Goal: Transaction & Acquisition: Purchase product/service

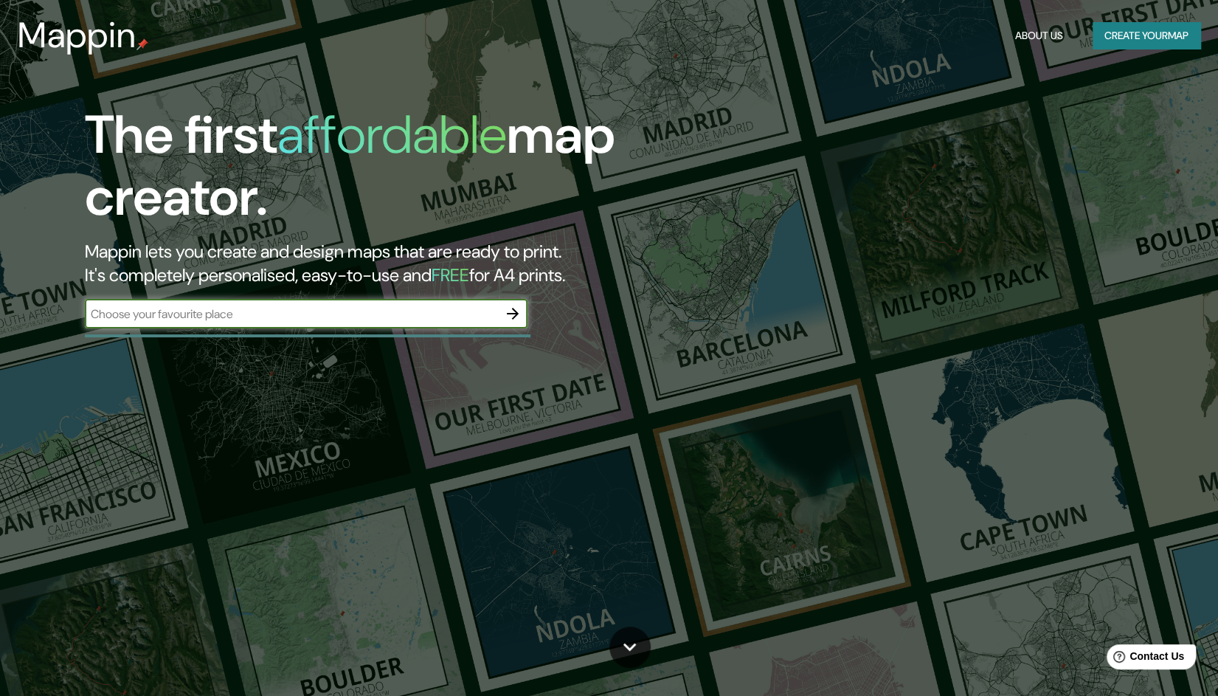
click at [282, 309] on input "text" at bounding box center [291, 313] width 413 height 17
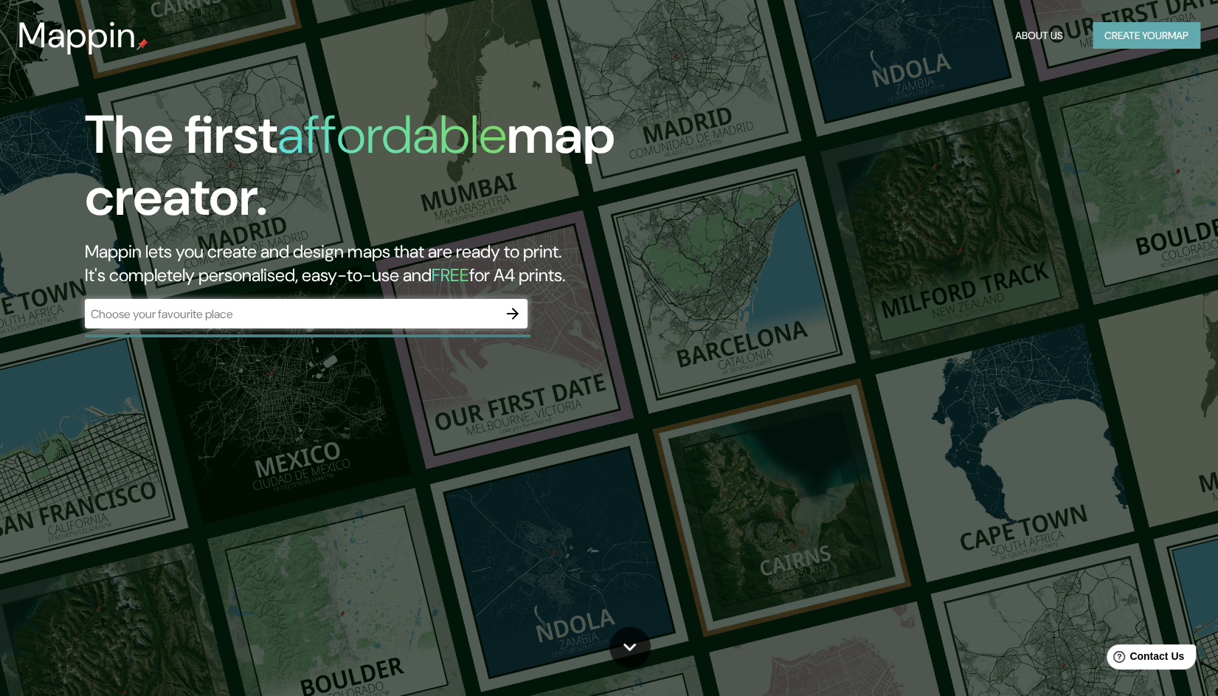
click at [1136, 35] on button "Create your map" at bounding box center [1146, 35] width 108 height 27
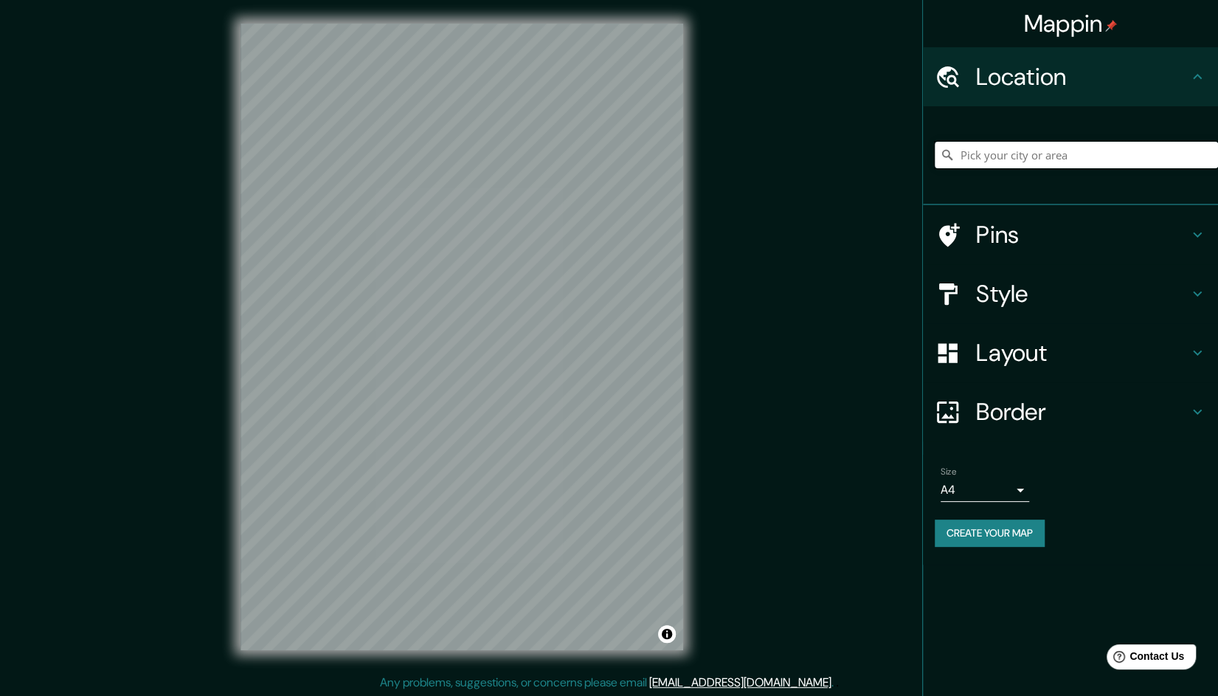
click at [1054, 161] on input "Pick your city or area" at bounding box center [1076, 155] width 283 height 27
click at [1086, 150] on input "Pick your city or area" at bounding box center [1076, 155] width 283 height 27
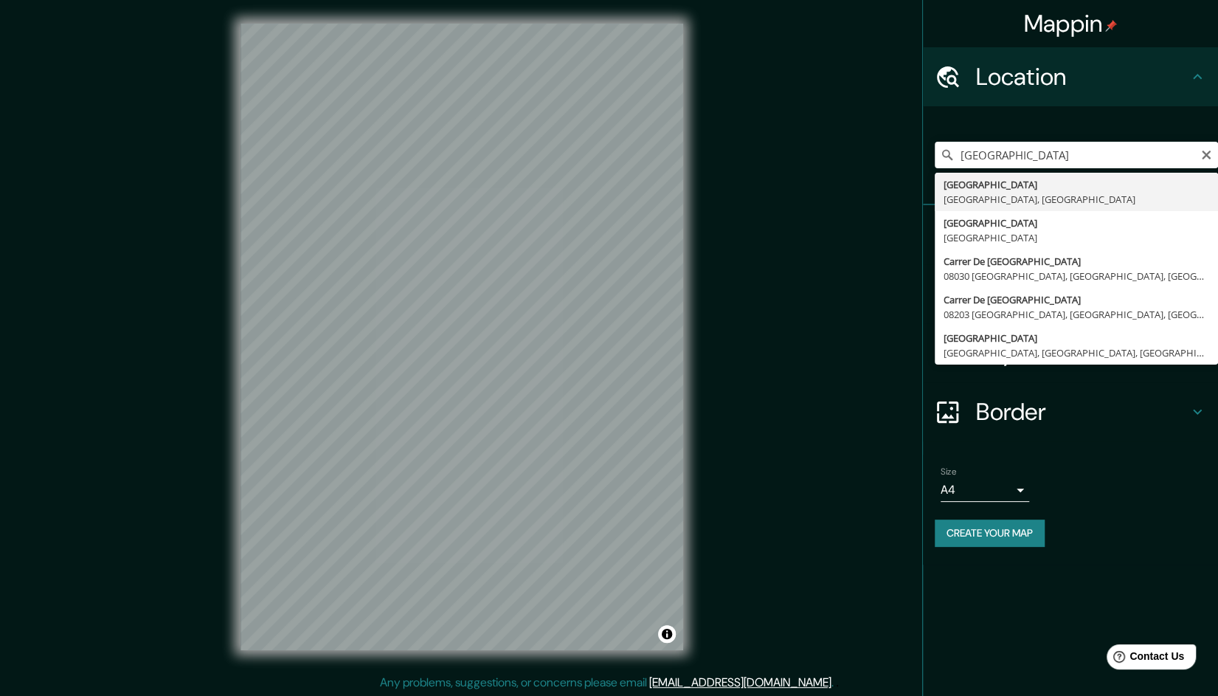
type input "[GEOGRAPHIC_DATA], [GEOGRAPHIC_DATA], [GEOGRAPHIC_DATA]"
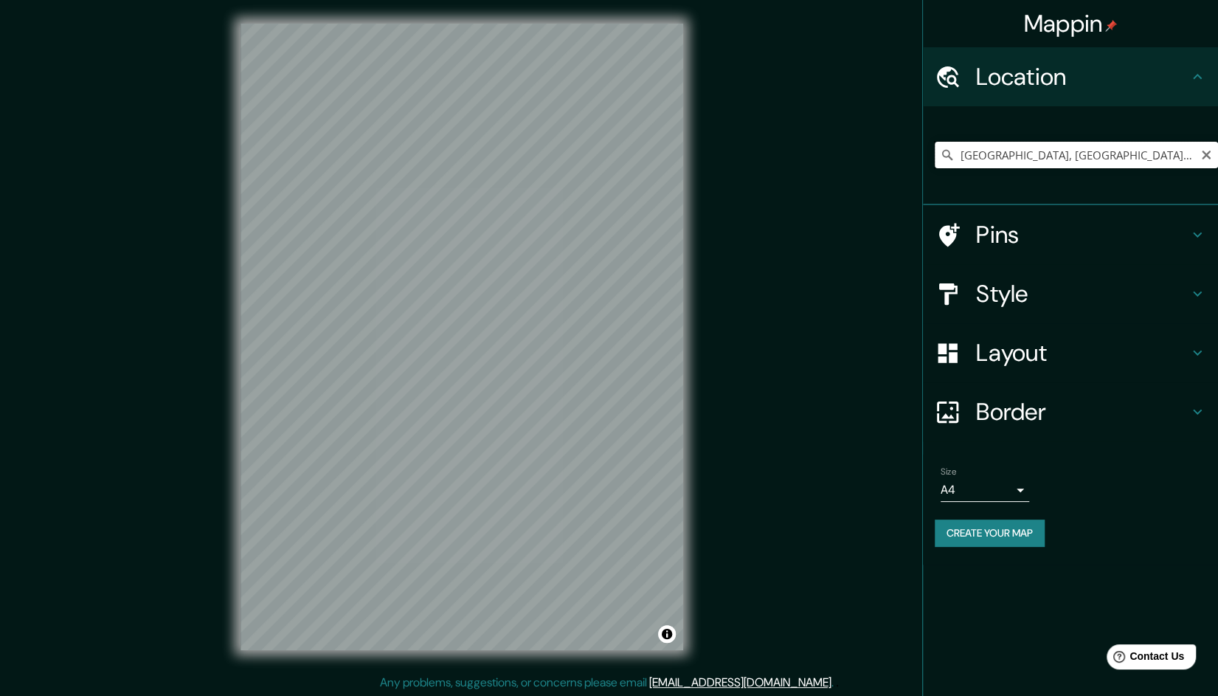
click at [1043, 148] on input "[GEOGRAPHIC_DATA], [GEOGRAPHIC_DATA], [GEOGRAPHIC_DATA]" at bounding box center [1076, 155] width 283 height 27
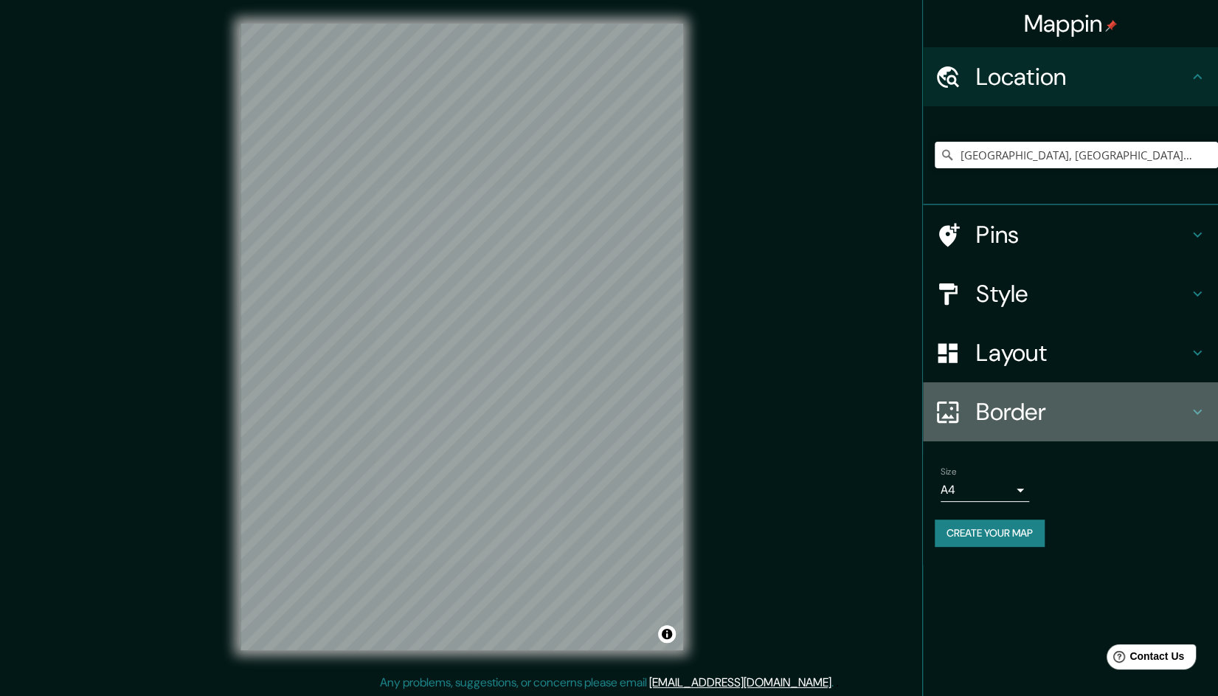
click at [1127, 423] on h4 "Border" at bounding box center [1082, 412] width 212 height 30
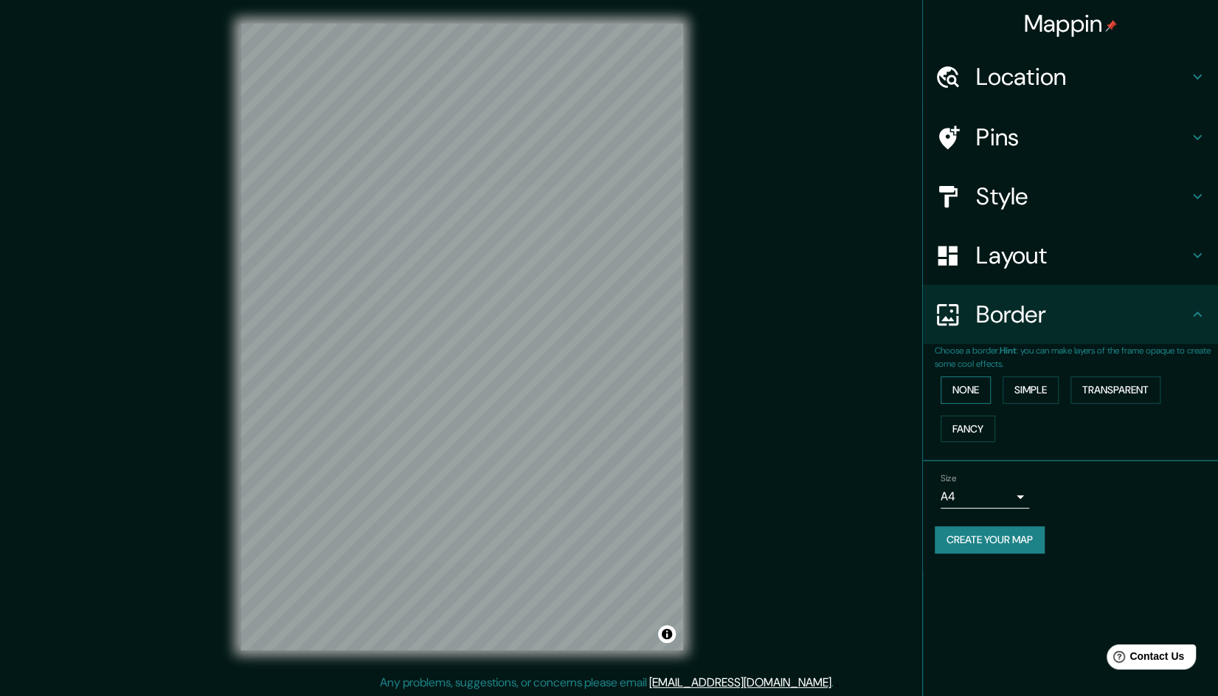
click at [978, 388] on button "None" at bounding box center [965, 389] width 50 height 27
click at [1020, 388] on button "Simple" at bounding box center [1030, 389] width 56 height 27
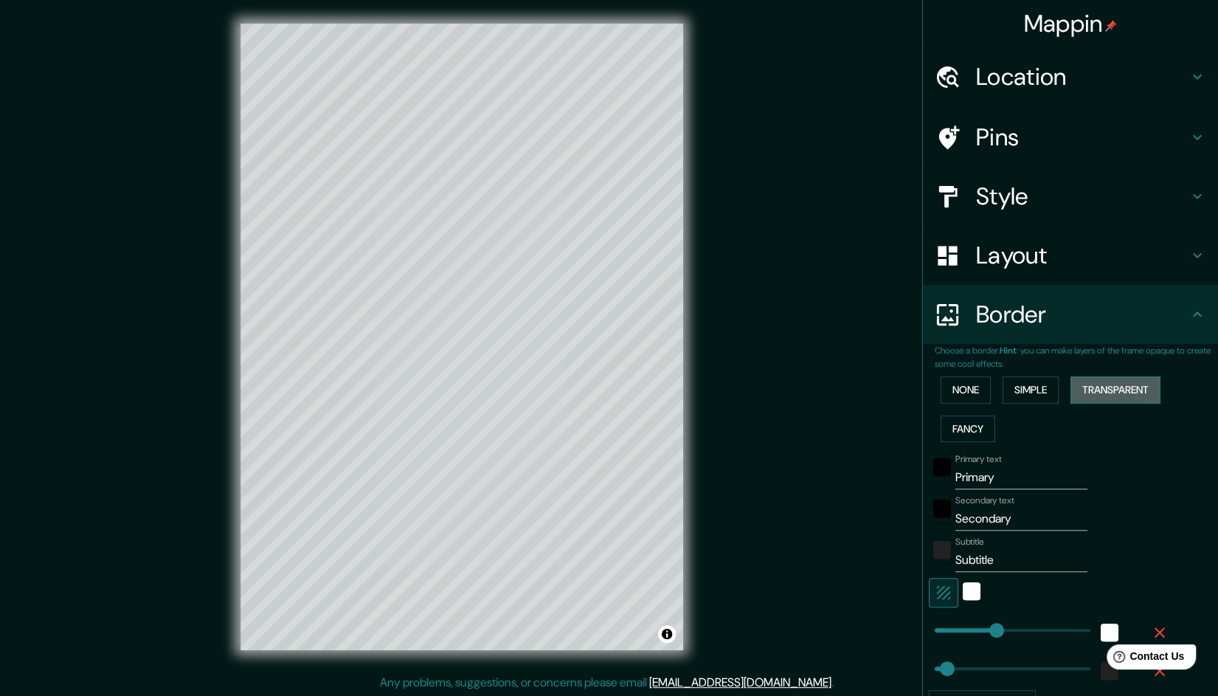
click at [1114, 395] on button "Transparent" at bounding box center [1115, 389] width 90 height 27
click at [971, 422] on button "Fancy" at bounding box center [967, 428] width 55 height 27
click at [957, 401] on button "None" at bounding box center [965, 389] width 50 height 27
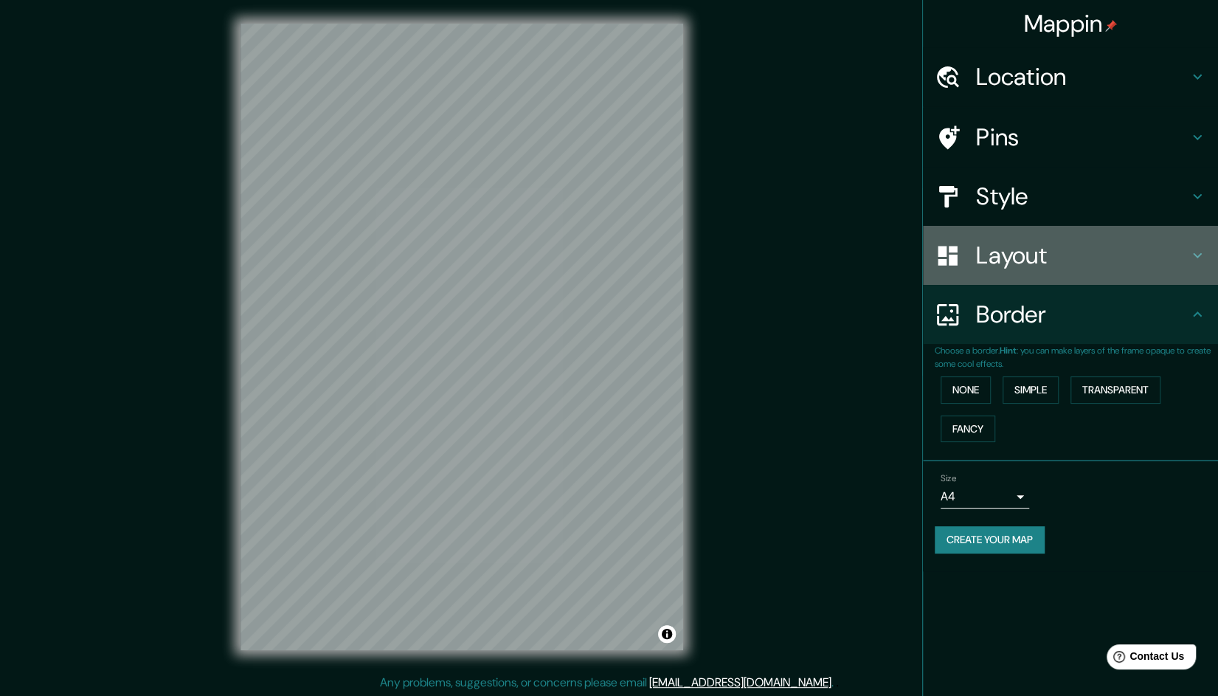
click at [1044, 257] on h4 "Layout" at bounding box center [1082, 255] width 212 height 30
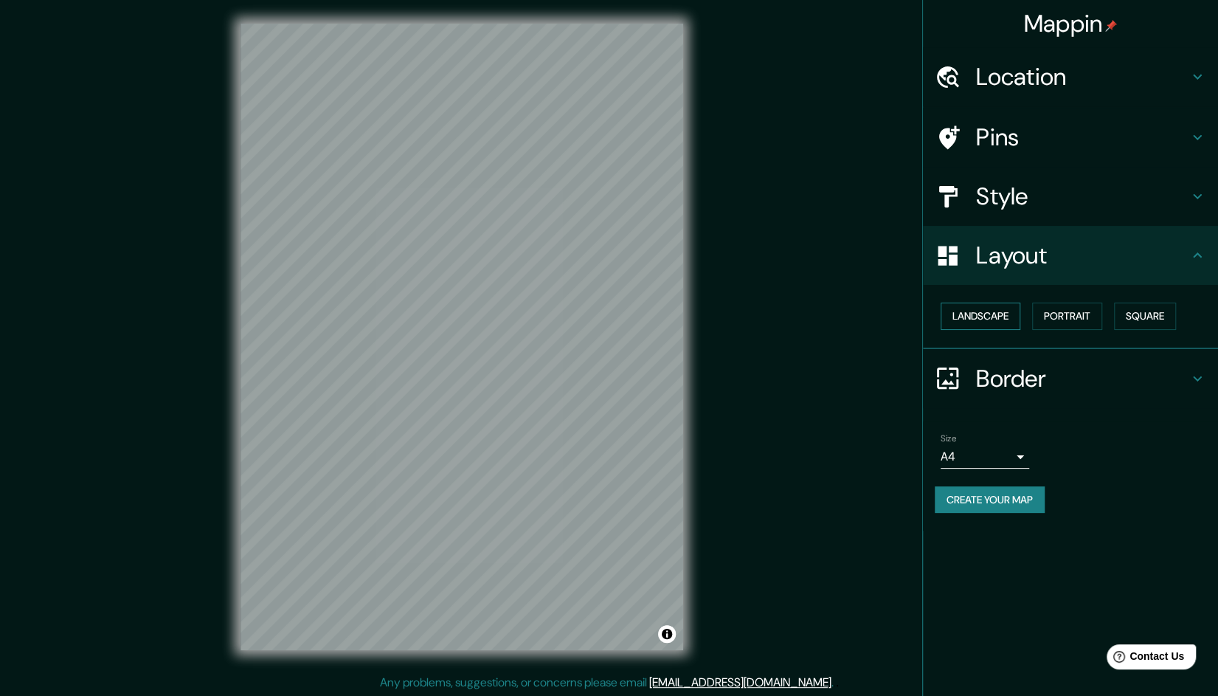
click at [988, 321] on button "Landscape" at bounding box center [980, 315] width 80 height 27
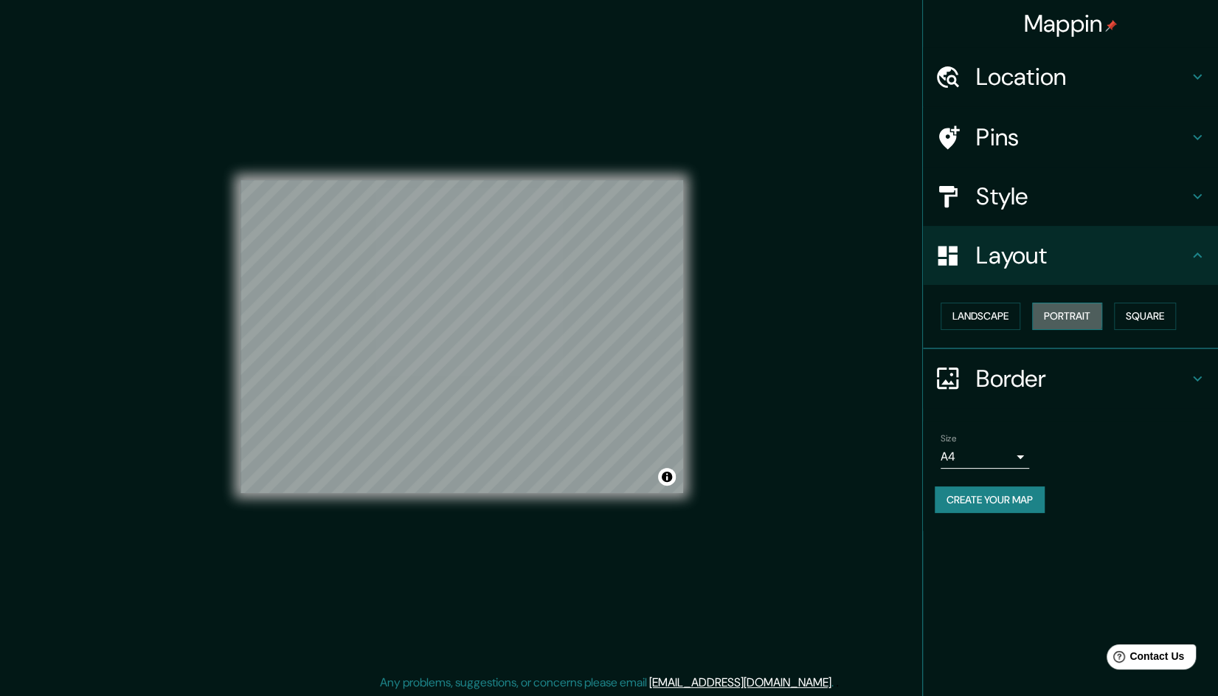
click at [1056, 316] on button "Portrait" at bounding box center [1067, 315] width 70 height 27
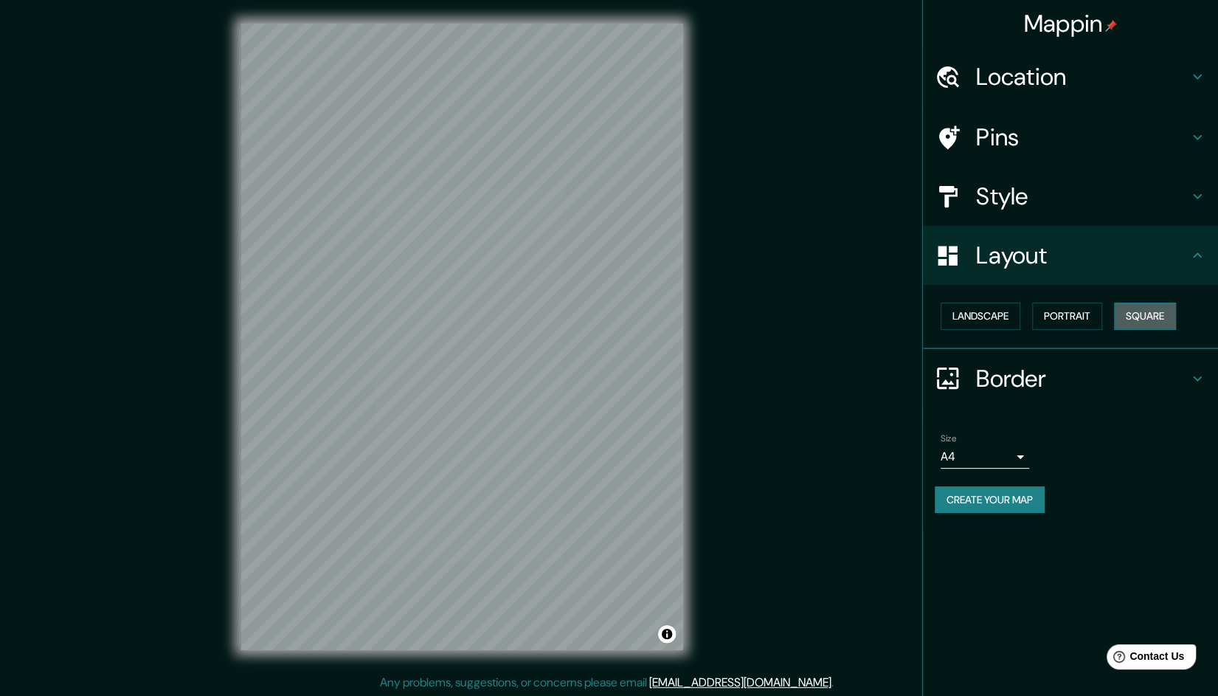
click at [1140, 326] on button "Square" at bounding box center [1145, 315] width 62 height 27
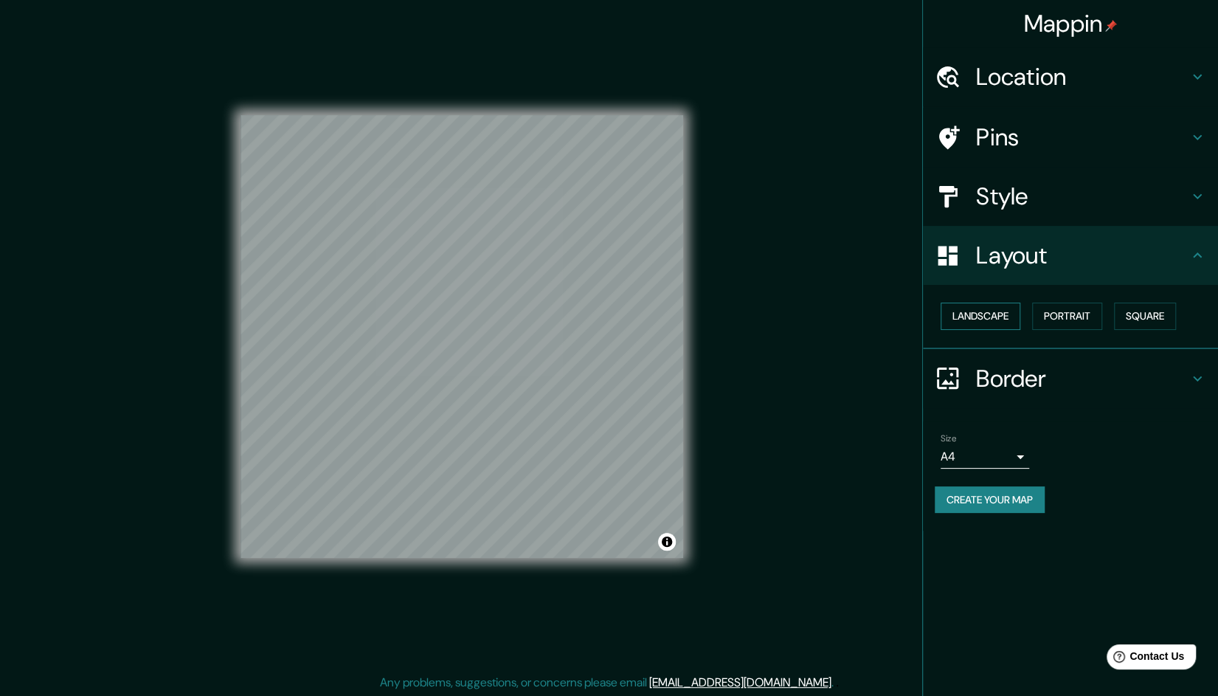
click at [977, 312] on button "Landscape" at bounding box center [980, 315] width 80 height 27
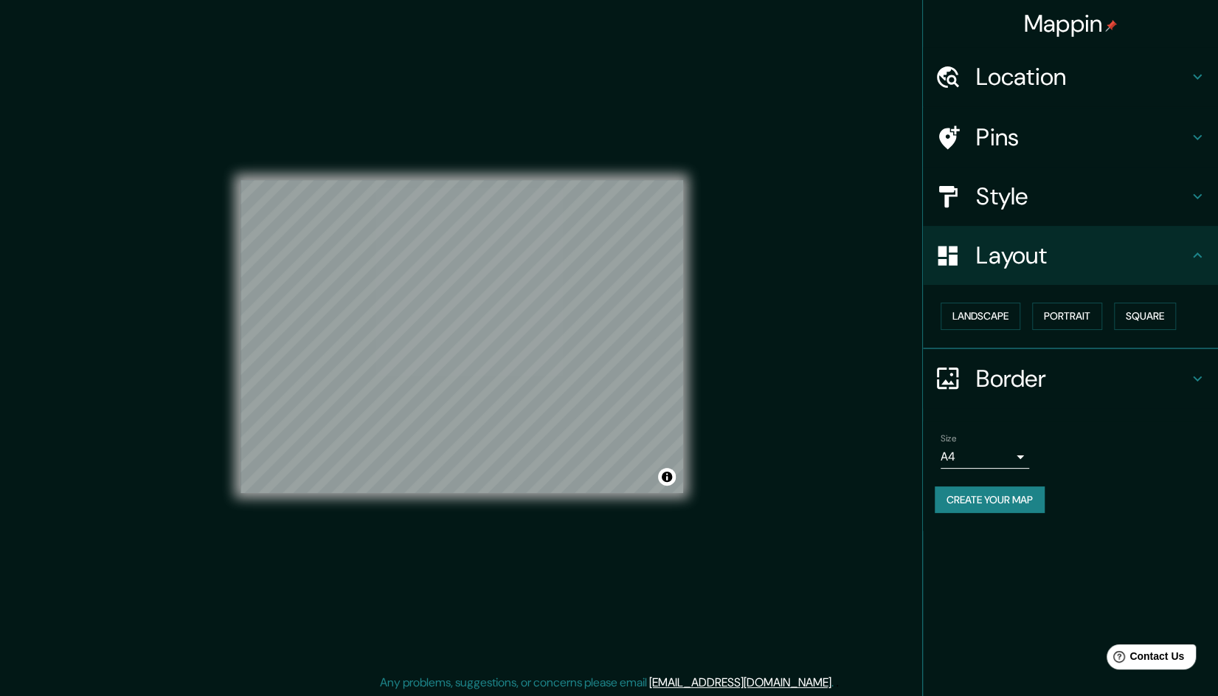
click at [1020, 202] on h4 "Style" at bounding box center [1082, 196] width 212 height 30
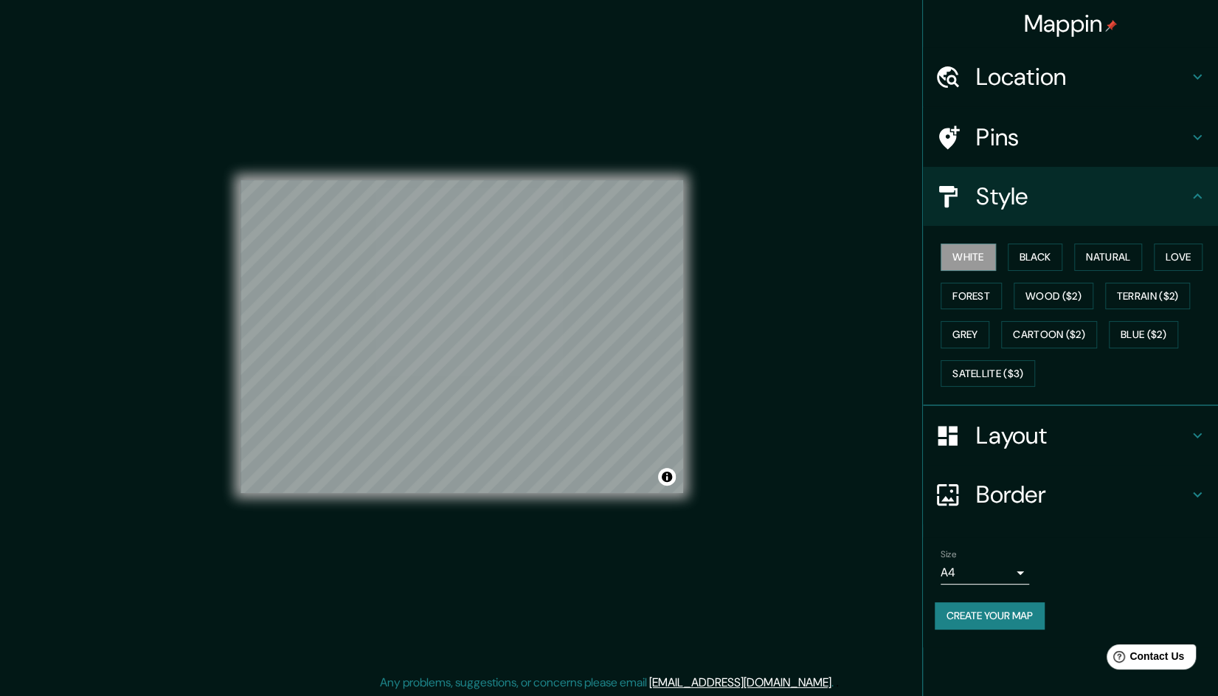
click at [1064, 212] on div "Style" at bounding box center [1070, 196] width 295 height 59
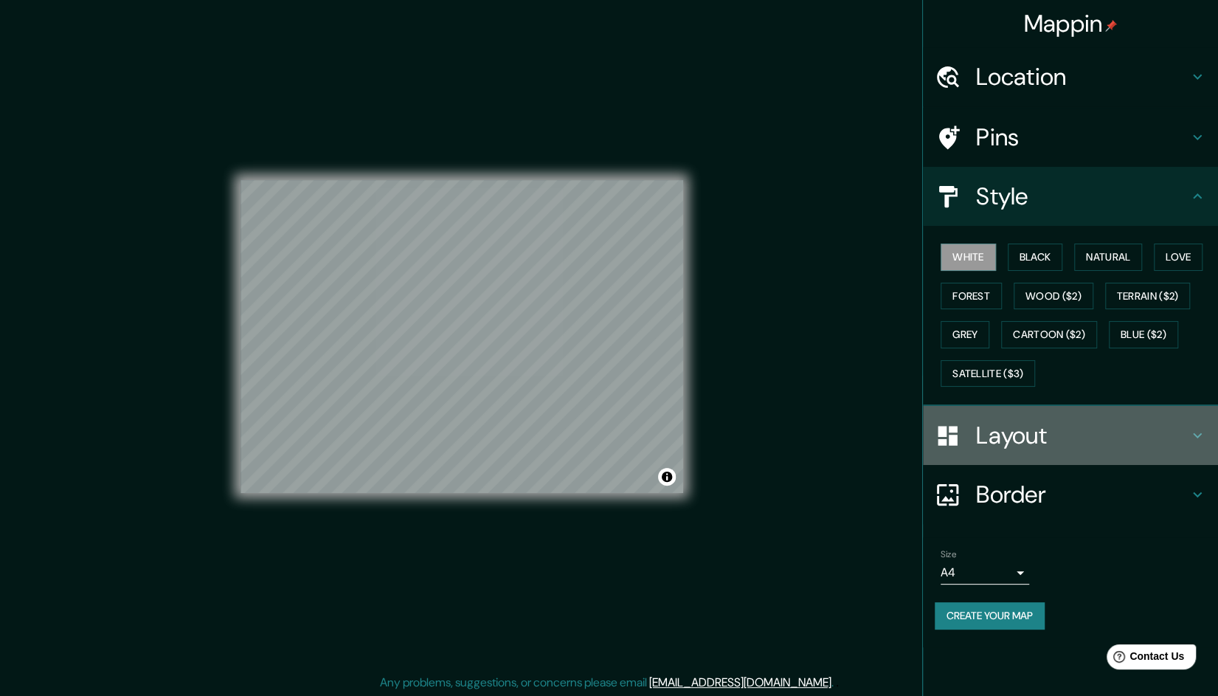
click at [1122, 436] on h4 "Layout" at bounding box center [1082, 435] width 212 height 30
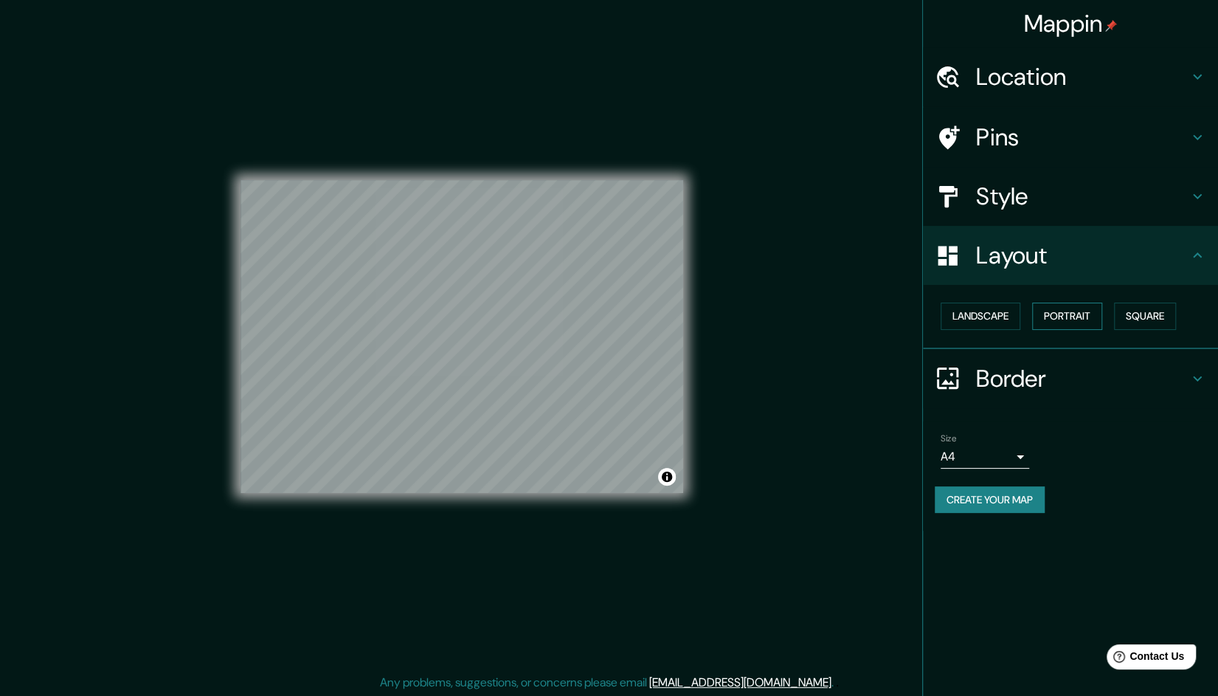
click at [1065, 310] on button "Portrait" at bounding box center [1067, 315] width 70 height 27
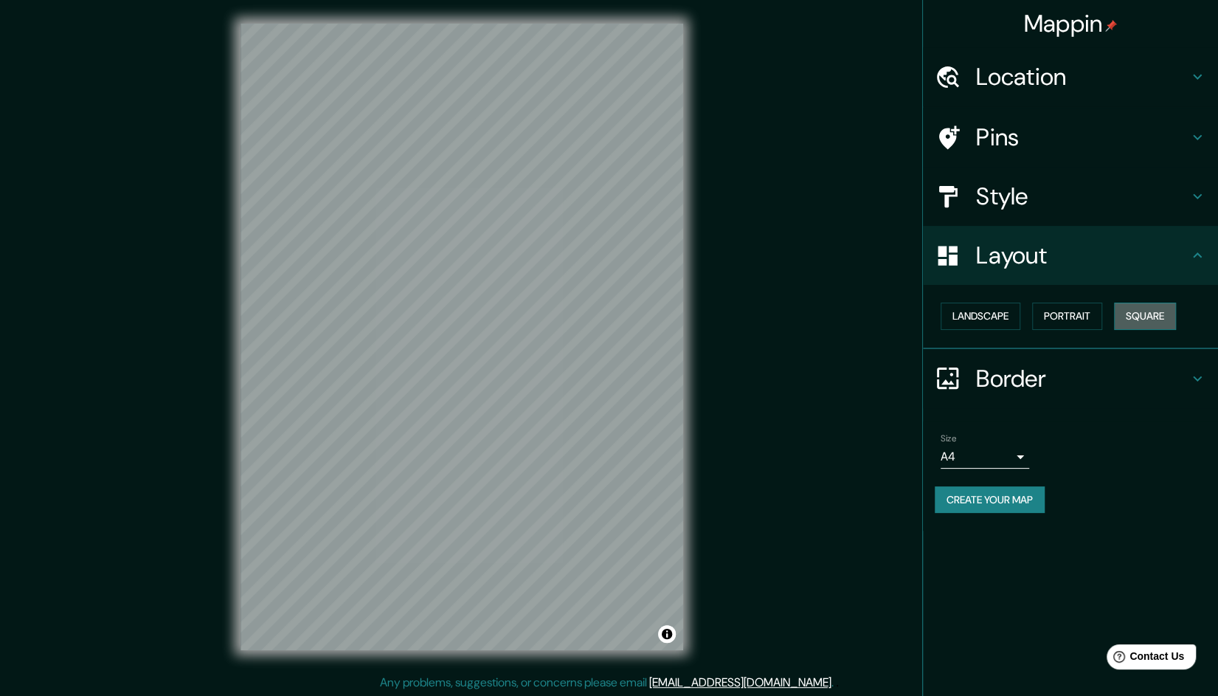
click at [1144, 319] on button "Square" at bounding box center [1145, 315] width 62 height 27
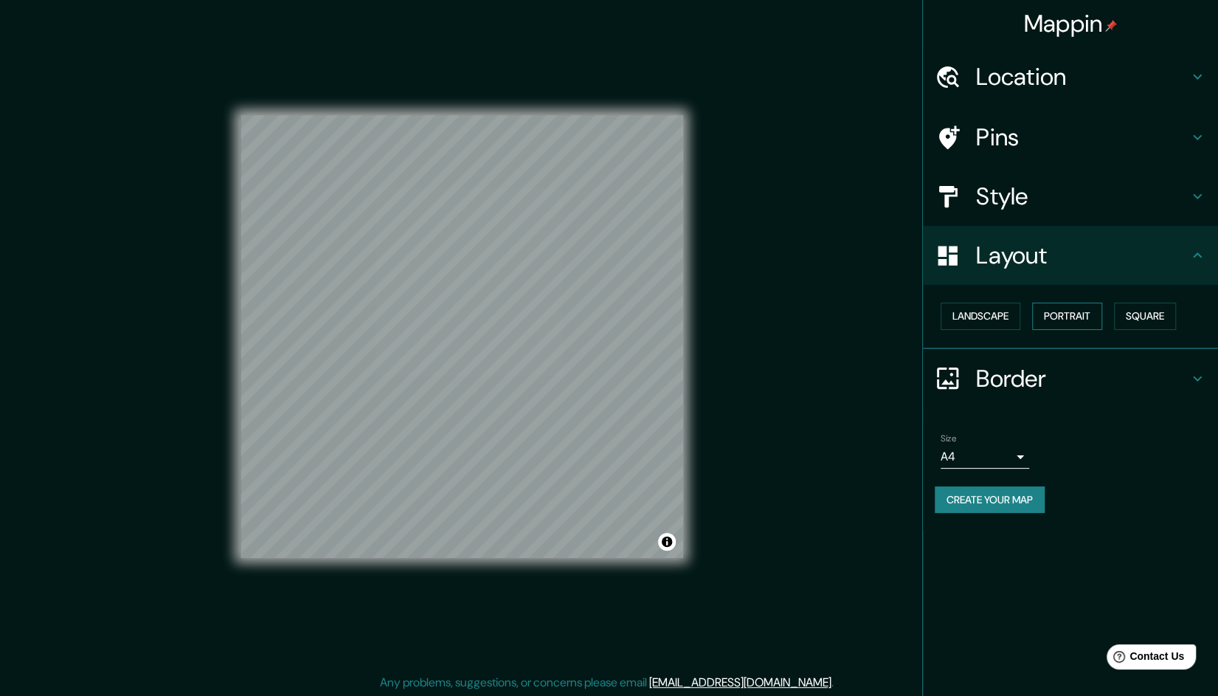
click at [1062, 316] on button "Portrait" at bounding box center [1067, 315] width 70 height 27
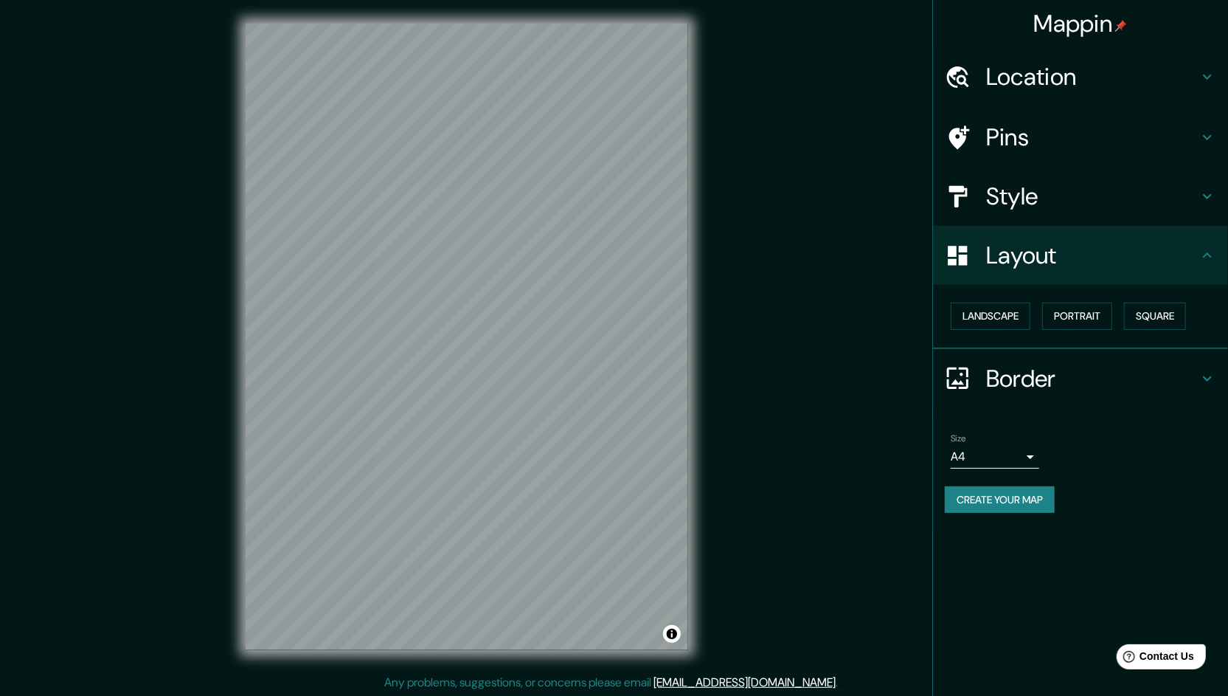
click at [979, 456] on body "Mappin Location [GEOGRAPHIC_DATA], [GEOGRAPHIC_DATA], [GEOGRAPHIC_DATA] Pins St…" at bounding box center [614, 348] width 1228 height 696
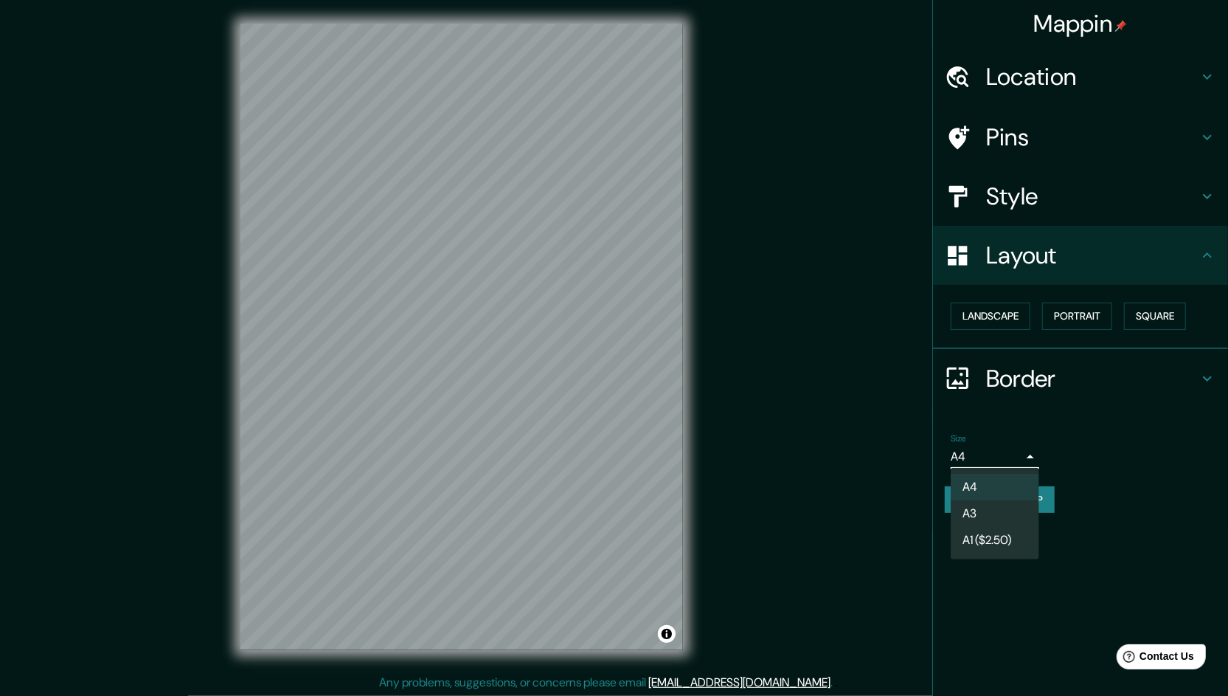
click at [1002, 514] on li "A3" at bounding box center [995, 513] width 89 height 27
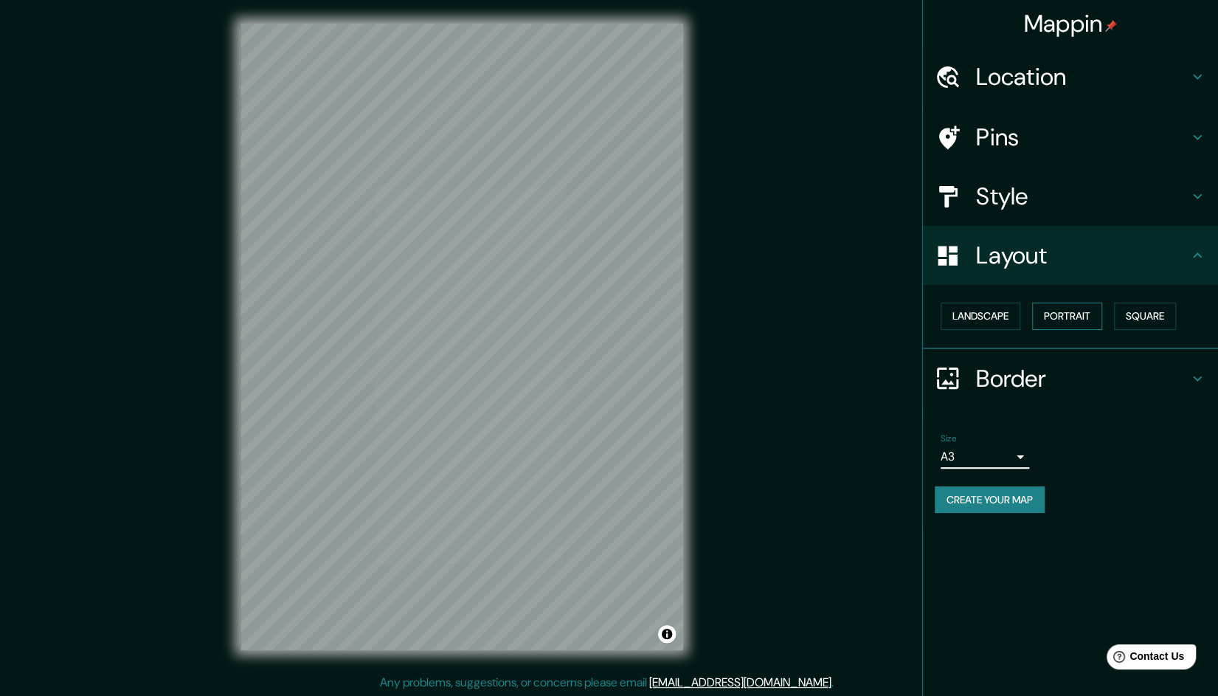
click at [1073, 310] on button "Portrait" at bounding box center [1067, 315] width 70 height 27
click at [993, 316] on button "Landscape" at bounding box center [980, 315] width 80 height 27
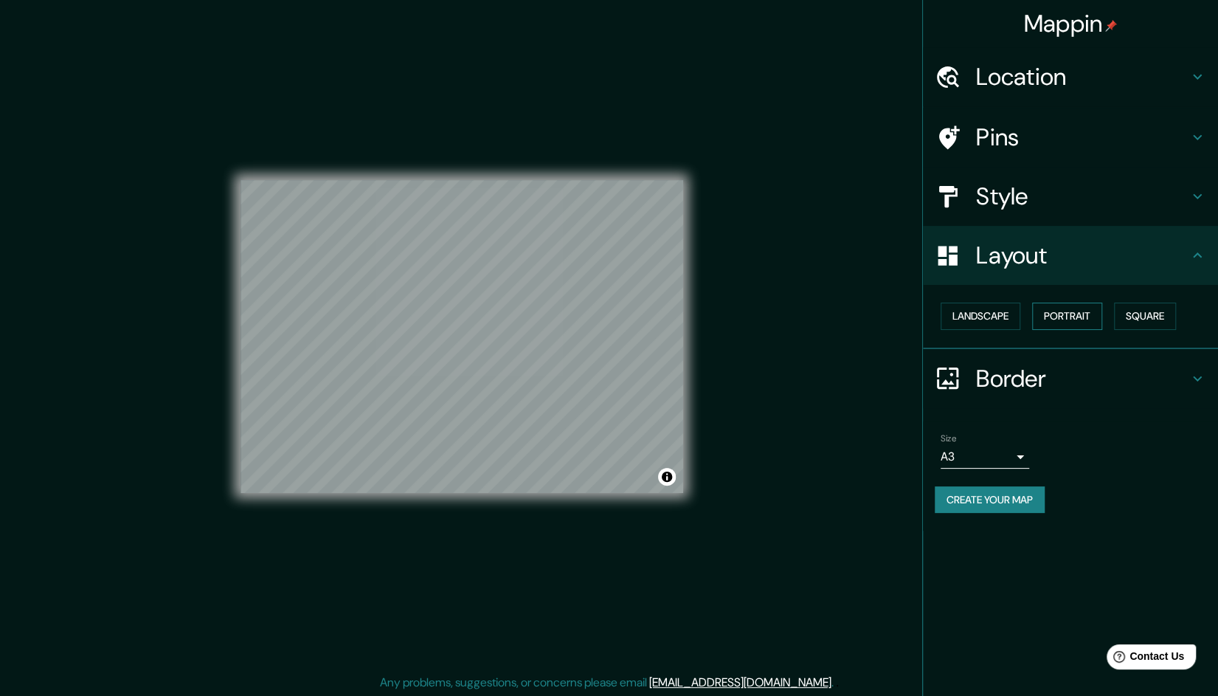
click at [1067, 315] on button "Portrait" at bounding box center [1067, 315] width 70 height 27
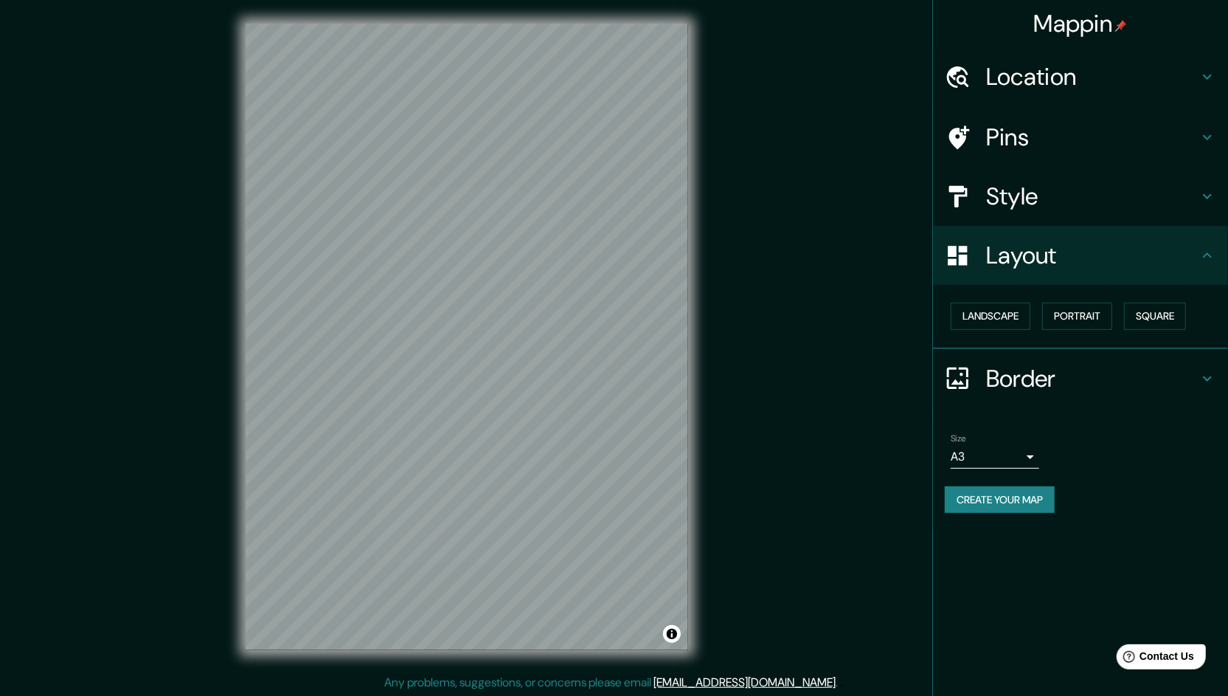
click at [1008, 454] on body "Mappin Location [GEOGRAPHIC_DATA], [GEOGRAPHIC_DATA], [GEOGRAPHIC_DATA] Pins St…" at bounding box center [614, 348] width 1228 height 696
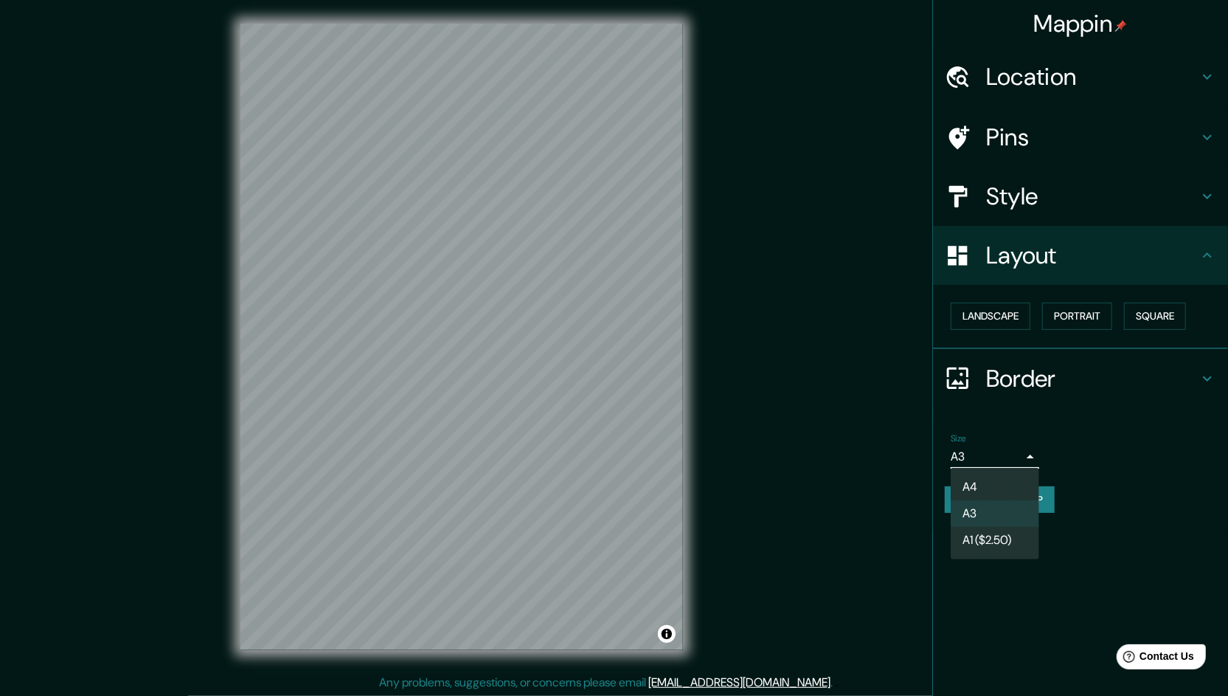
click at [989, 481] on li "A4" at bounding box center [995, 487] width 89 height 27
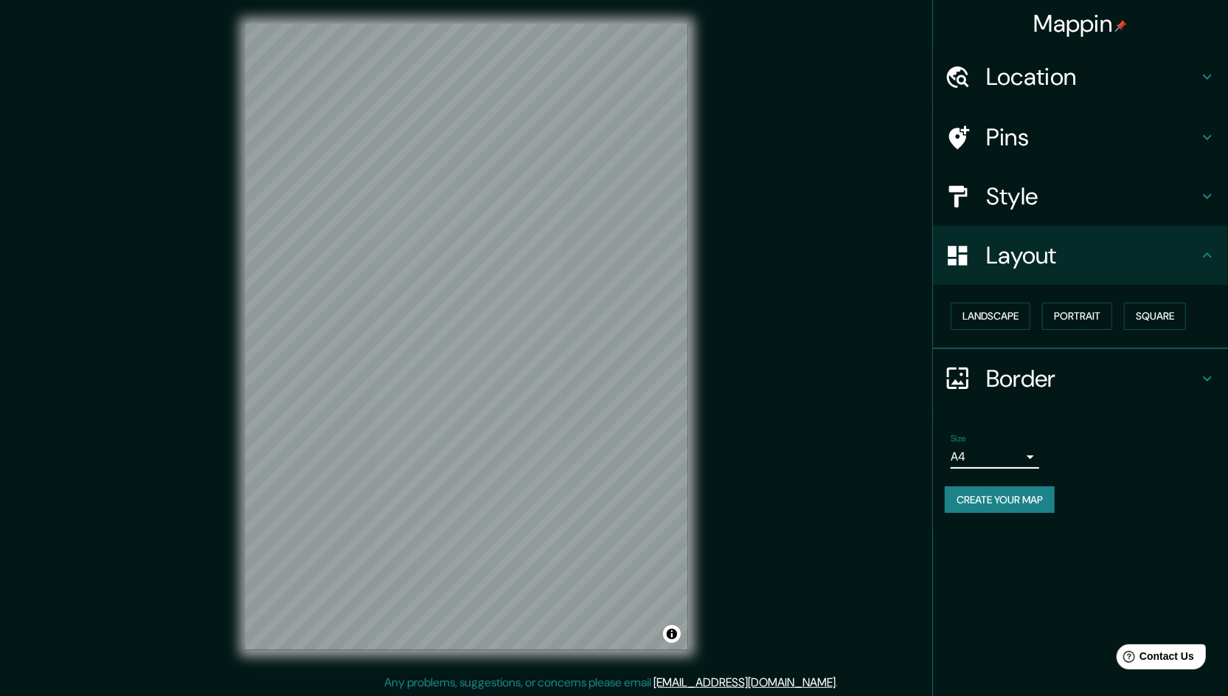
click at [996, 449] on body "Mappin Location [GEOGRAPHIC_DATA], [GEOGRAPHIC_DATA], [GEOGRAPHIC_DATA] Pins St…" at bounding box center [614, 348] width 1228 height 696
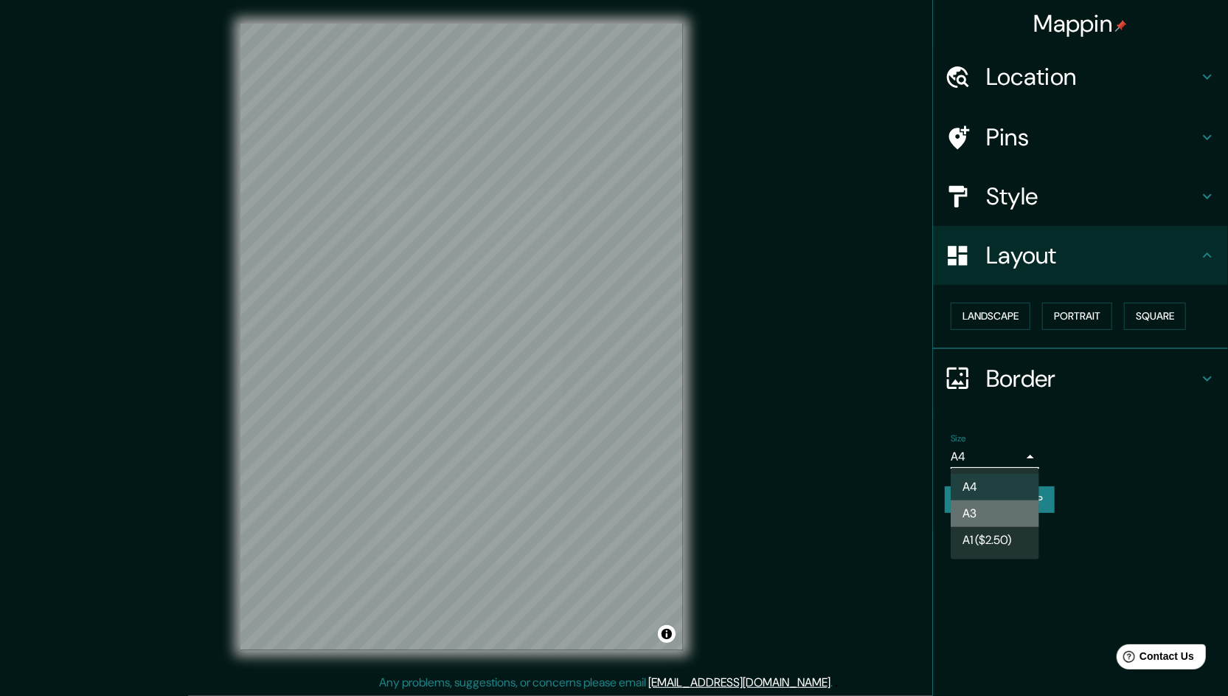
click at [982, 509] on li "A3" at bounding box center [995, 513] width 89 height 27
type input "a4"
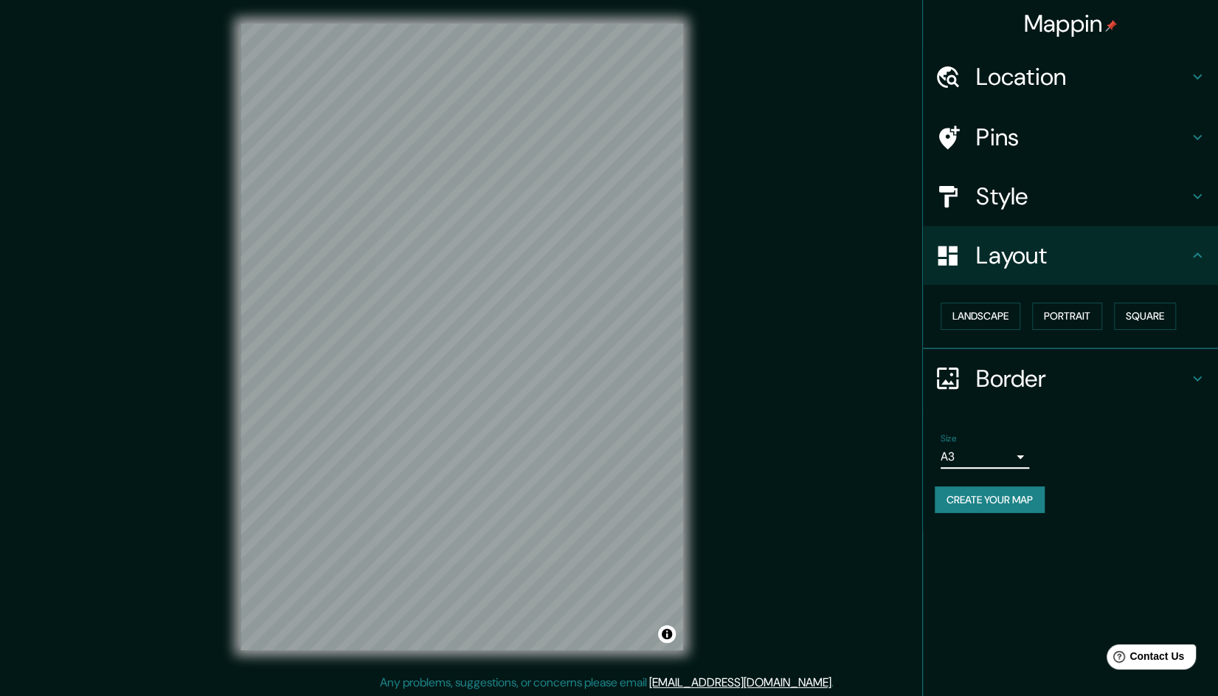
click at [1106, 207] on h4 "Style" at bounding box center [1082, 196] width 212 height 30
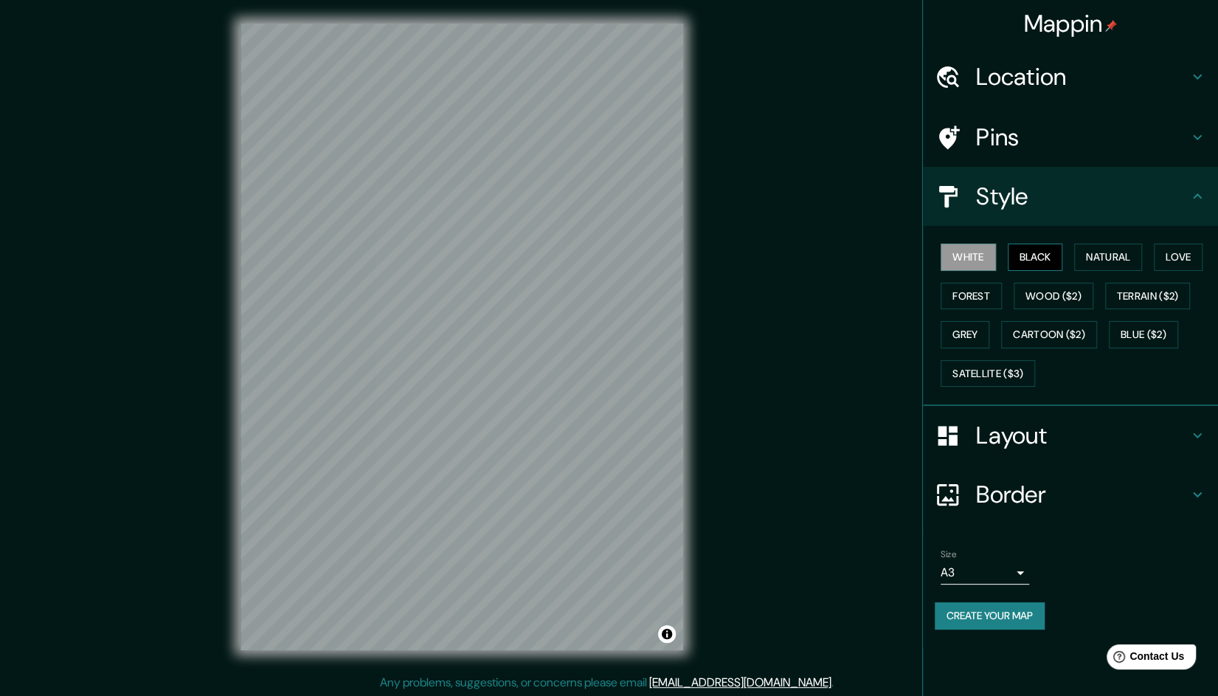
click at [1028, 261] on button "Black" at bounding box center [1035, 256] width 55 height 27
click at [1114, 255] on button "Natural" at bounding box center [1108, 256] width 68 height 27
click at [1179, 260] on button "Love" at bounding box center [1178, 256] width 49 height 27
click at [978, 295] on button "Forest" at bounding box center [970, 295] width 61 height 27
click at [978, 256] on button "White" at bounding box center [967, 256] width 55 height 27
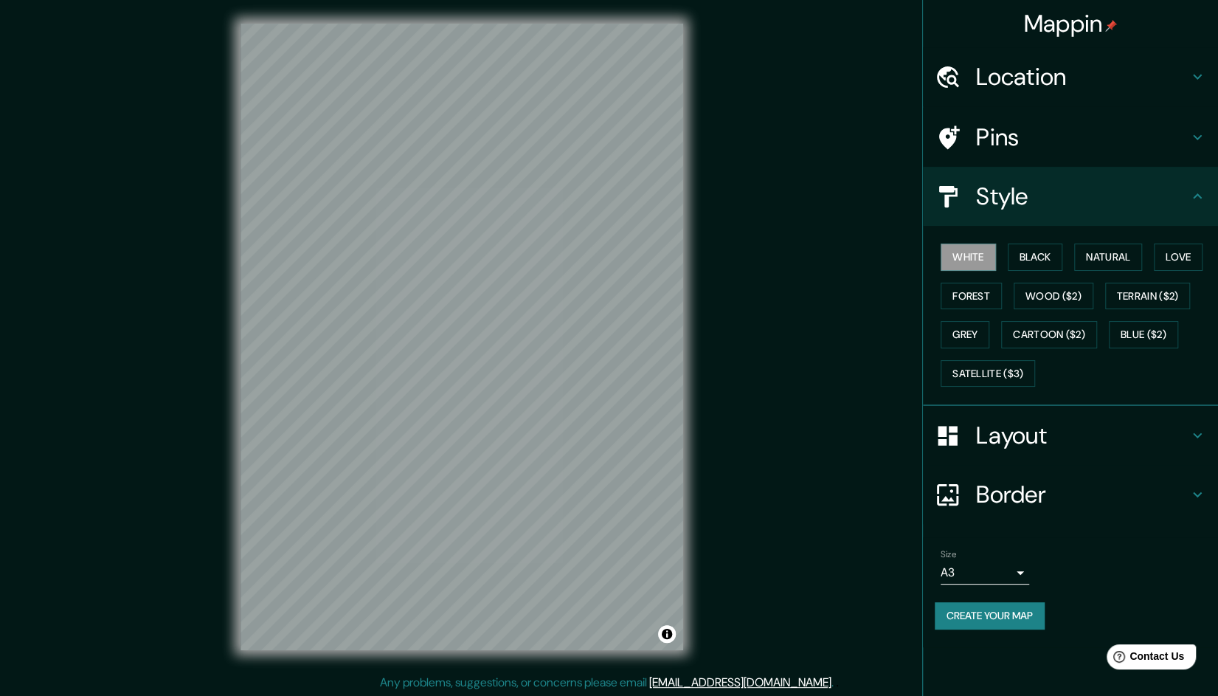
click at [1117, 551] on div "Size A3 a4" at bounding box center [1070, 566] width 271 height 47
click at [1103, 130] on h4 "Pins" at bounding box center [1082, 137] width 212 height 30
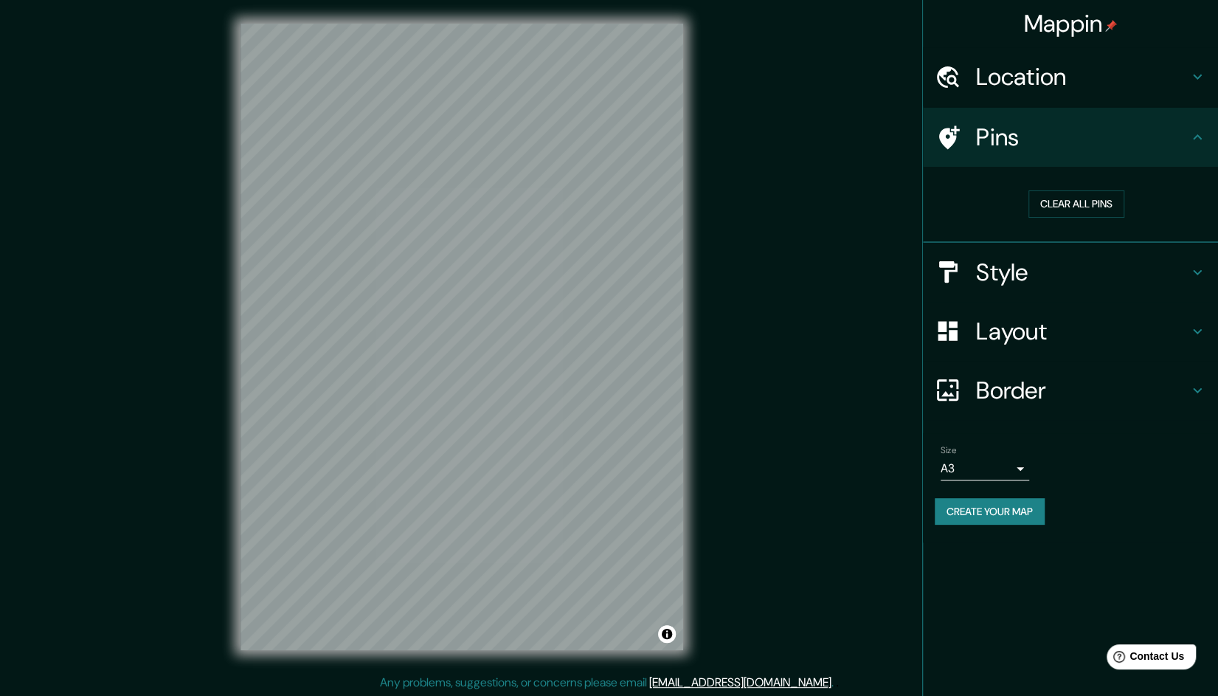
click at [1081, 143] on h4 "Pins" at bounding box center [1082, 137] width 212 height 30
click at [1098, 208] on button "Clear all pins" at bounding box center [1076, 203] width 96 height 27
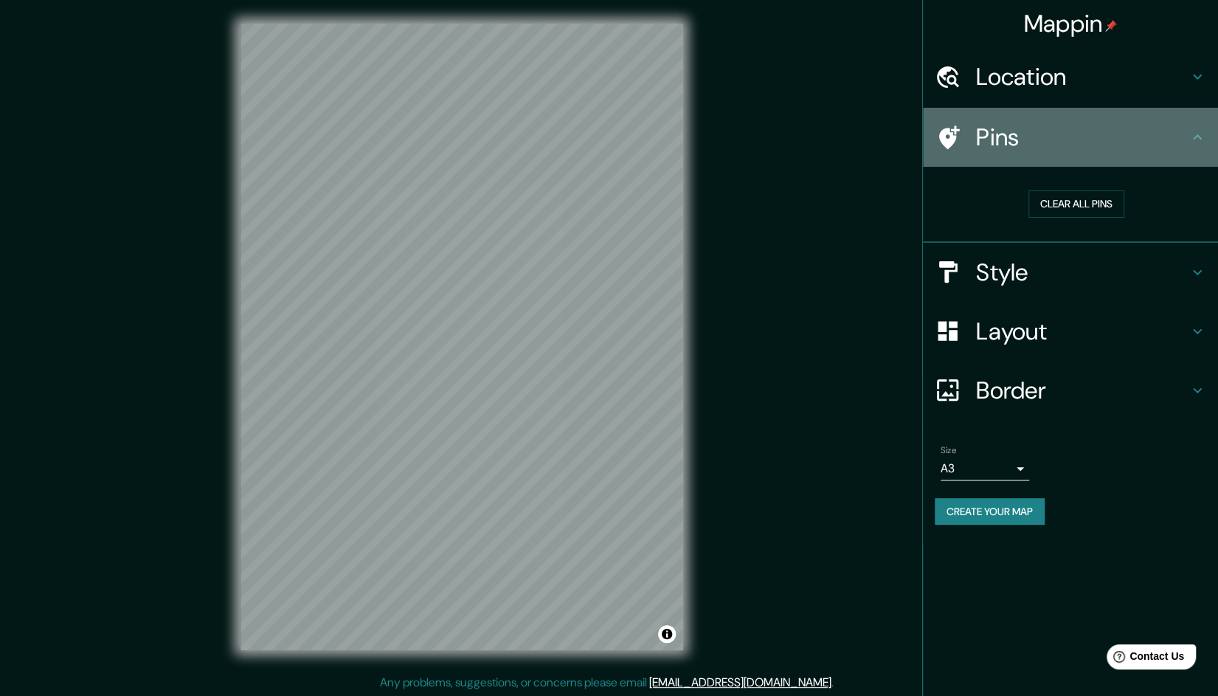
click at [1182, 130] on h4 "Pins" at bounding box center [1082, 137] width 212 height 30
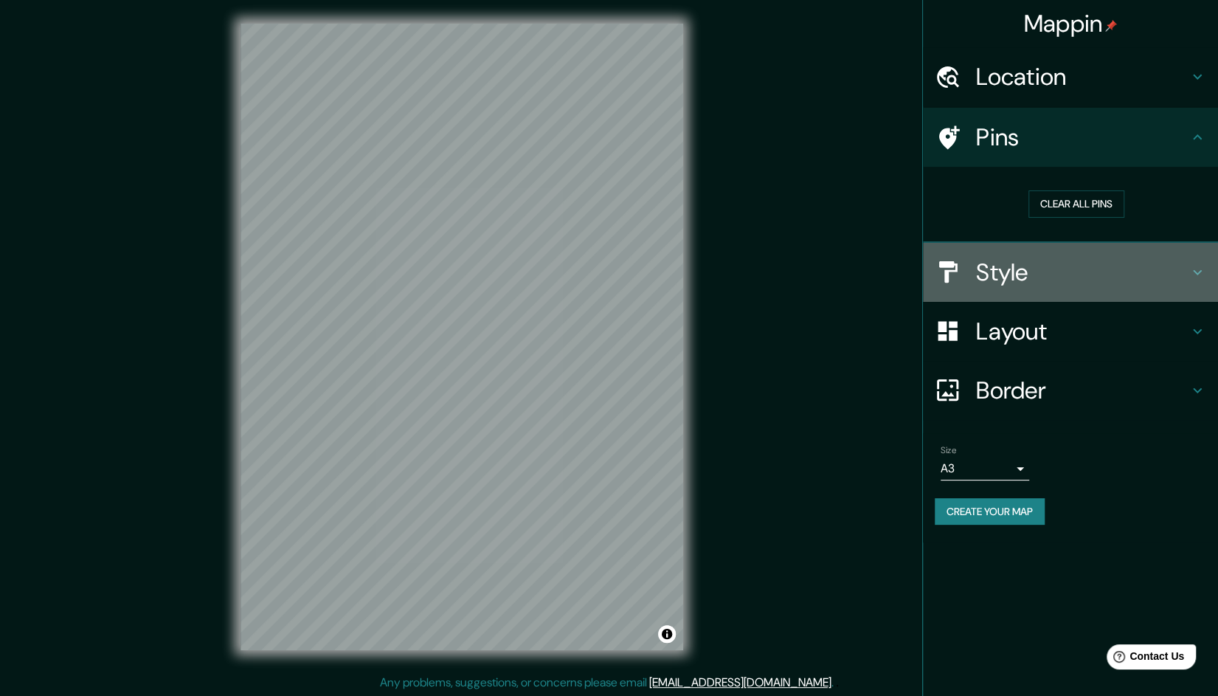
click at [1161, 273] on h4 "Style" at bounding box center [1082, 272] width 212 height 30
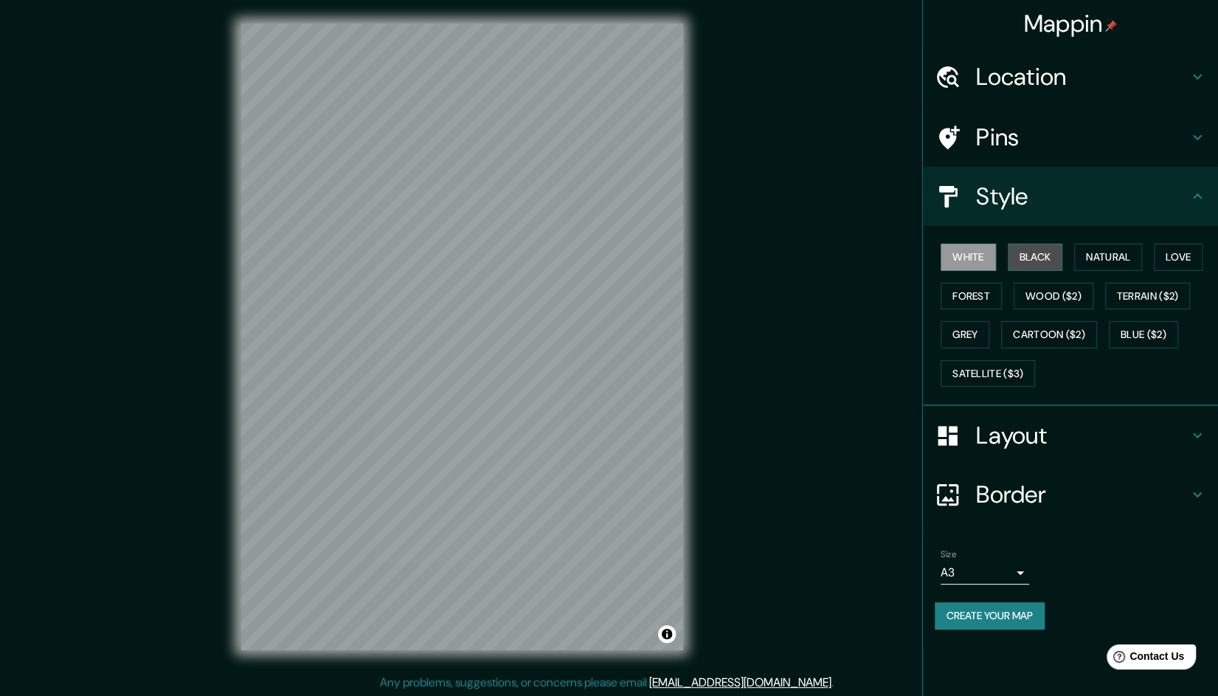
click at [1044, 263] on button "Black" at bounding box center [1035, 256] width 55 height 27
click at [1106, 258] on button "Natural" at bounding box center [1108, 256] width 68 height 27
click at [1168, 254] on button "Love" at bounding box center [1178, 256] width 49 height 27
click at [950, 305] on button "Forest" at bounding box center [970, 295] width 61 height 27
click at [1073, 301] on button "Wood ($2)" at bounding box center [1053, 295] width 80 height 27
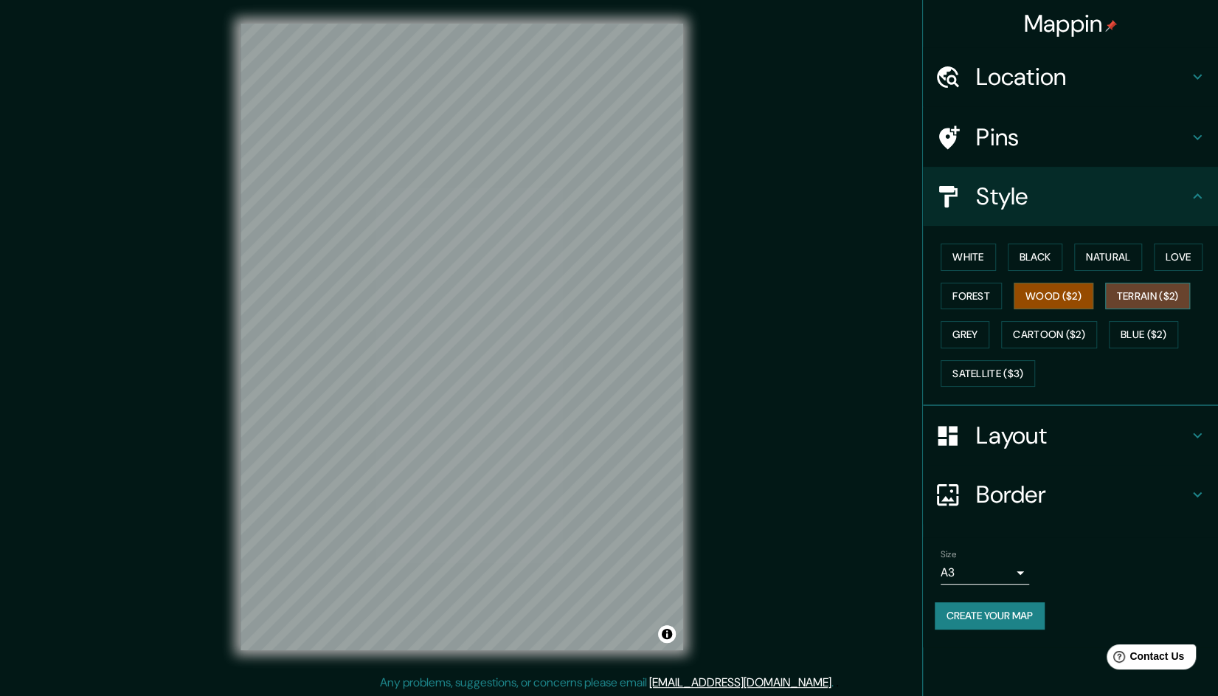
click at [1133, 303] on button "Terrain ($2)" at bounding box center [1148, 295] width 86 height 27
click at [974, 332] on button "Grey" at bounding box center [964, 334] width 49 height 27
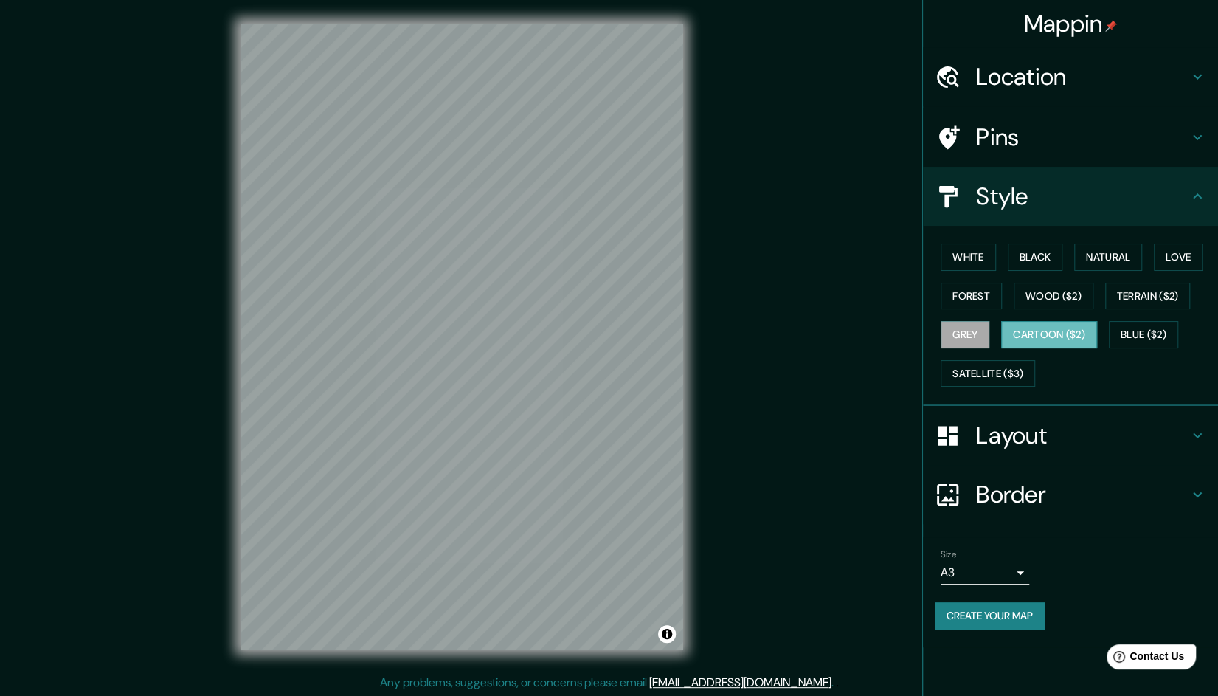
click at [1058, 329] on button "Cartoon ($2)" at bounding box center [1049, 334] width 96 height 27
click at [1162, 332] on button "Blue ($2)" at bounding box center [1143, 334] width 69 height 27
click at [1064, 335] on button "Cartoon ($2)" at bounding box center [1049, 334] width 96 height 27
click at [997, 369] on button "Satellite ($3)" at bounding box center [987, 373] width 94 height 27
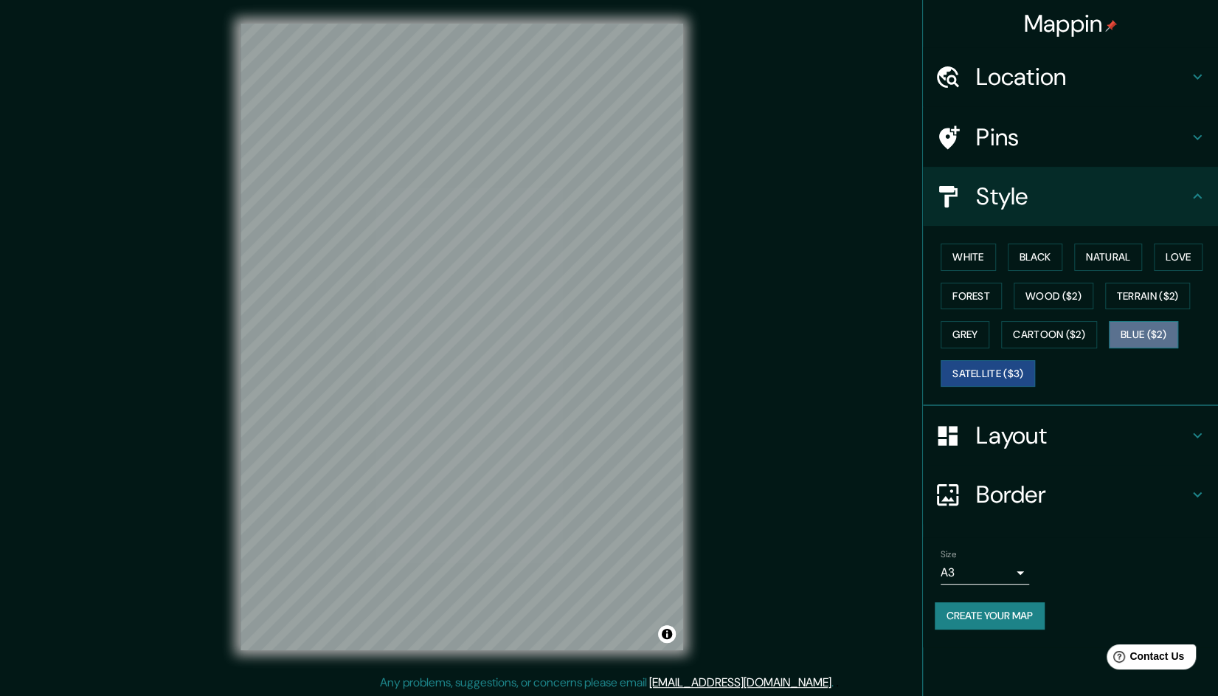
click at [1140, 342] on button "Blue ($2)" at bounding box center [1143, 334] width 69 height 27
click at [1055, 251] on button "Black" at bounding box center [1035, 256] width 55 height 27
click at [937, 261] on div "White Black Natural Love Forest Wood ($2) Terrain ($2) Grey Cartoon ($2) Blue (…" at bounding box center [1076, 315] width 283 height 155
click at [956, 268] on button "White" at bounding box center [967, 256] width 55 height 27
